Goal: Navigation & Orientation: Go to known website

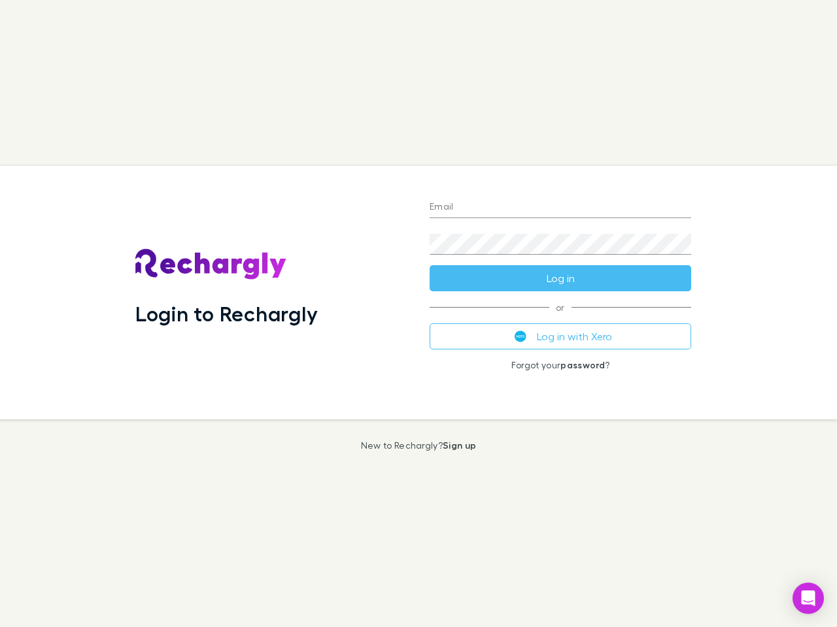
click at [418, 314] on div "Login to Rechargly" at bounding box center [272, 293] width 294 height 254
click at [560, 208] on input "Email" at bounding box center [559, 207] width 261 height 21
click at [560, 278] on button "Log in" at bounding box center [559, 278] width 261 height 26
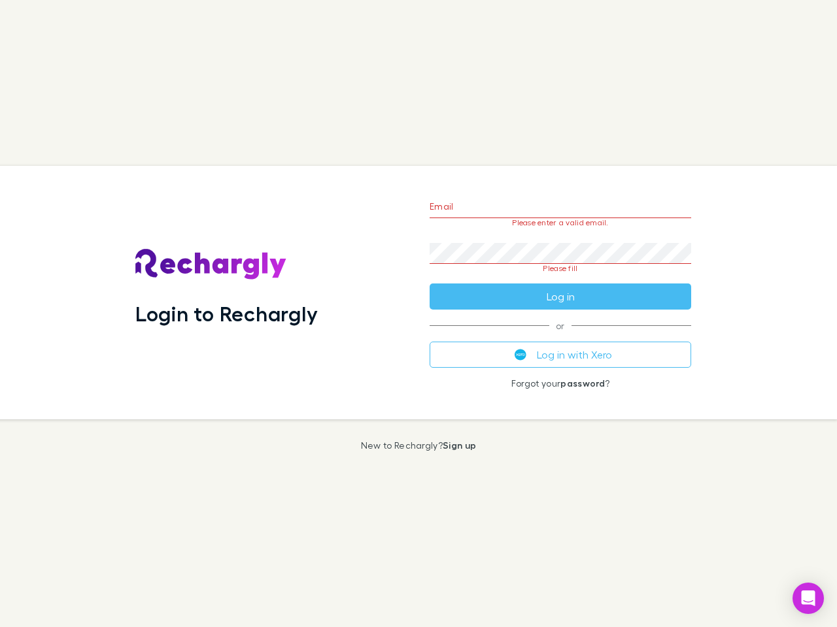
click at [560, 337] on div "Email Please enter a valid email. Password Please fill Log in or Log in with Xe…" at bounding box center [560, 293] width 282 height 254
click at [808, 599] on icon "Open Intercom Messenger" at bounding box center [808, 599] width 14 height 16
